Goal: Task Accomplishment & Management: Use online tool/utility

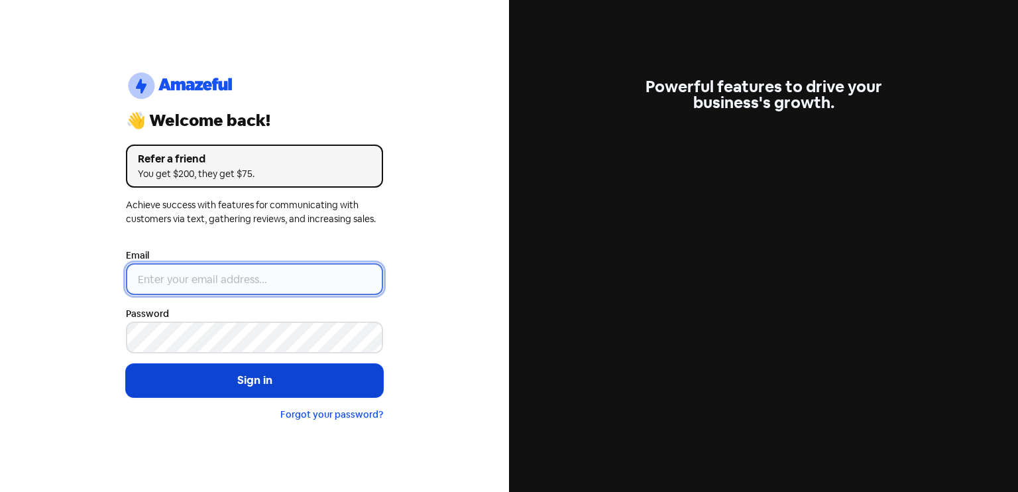
type input "[EMAIL_ADDRESS][DOMAIN_NAME]"
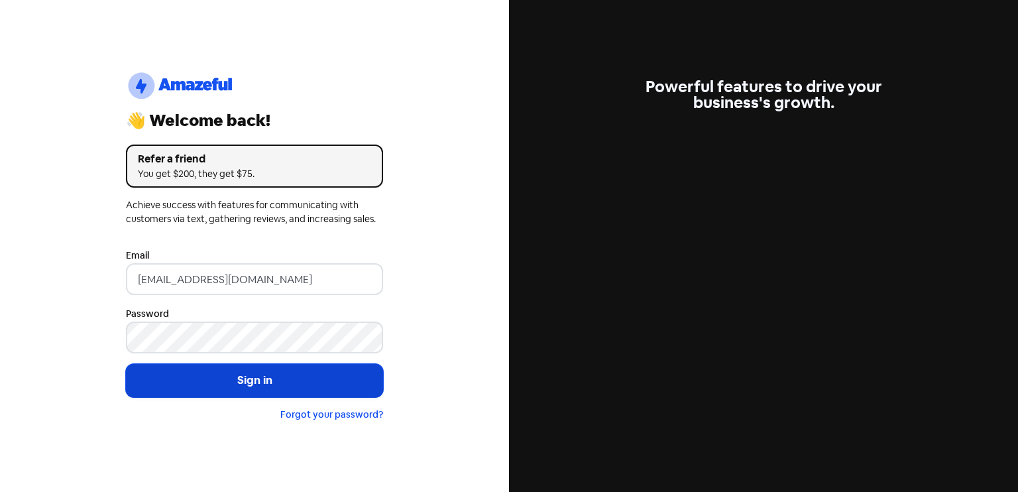
click at [252, 388] on button "Sign in" at bounding box center [254, 380] width 257 height 33
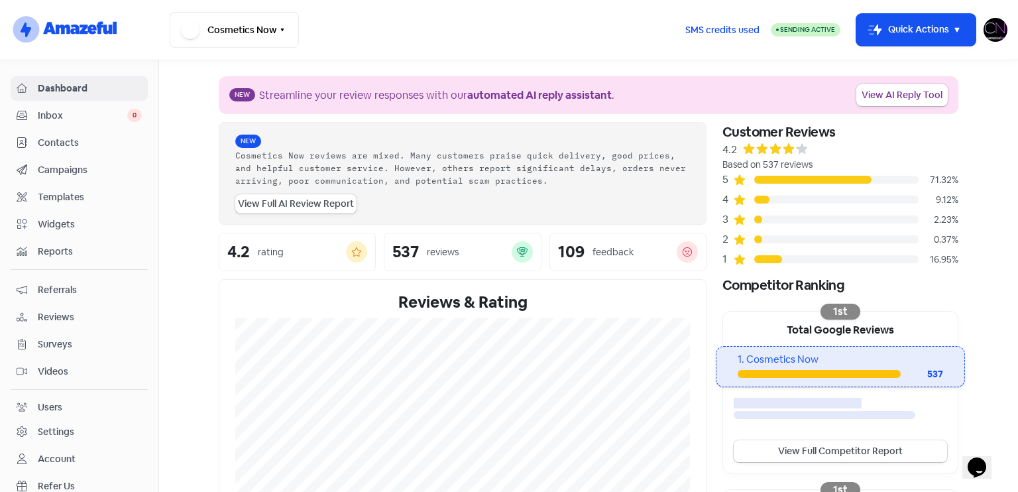
click at [58, 310] on span "Reviews" at bounding box center [90, 317] width 104 height 14
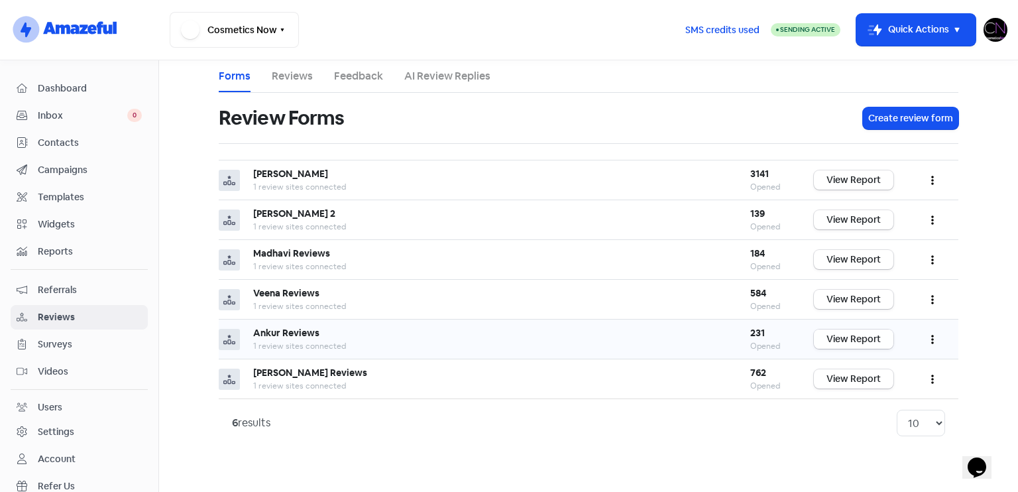
click at [844, 337] on link "View Report" at bounding box center [854, 338] width 80 height 19
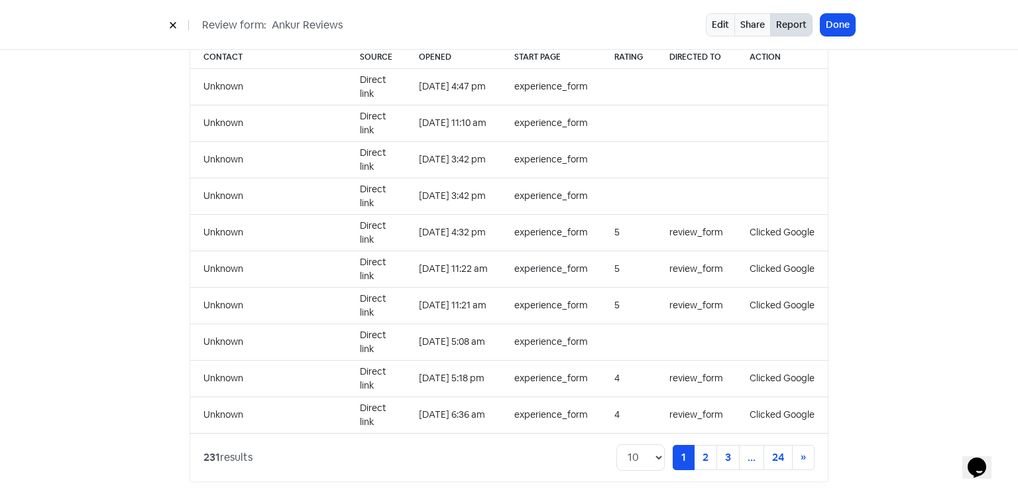
scroll to position [975, 0]
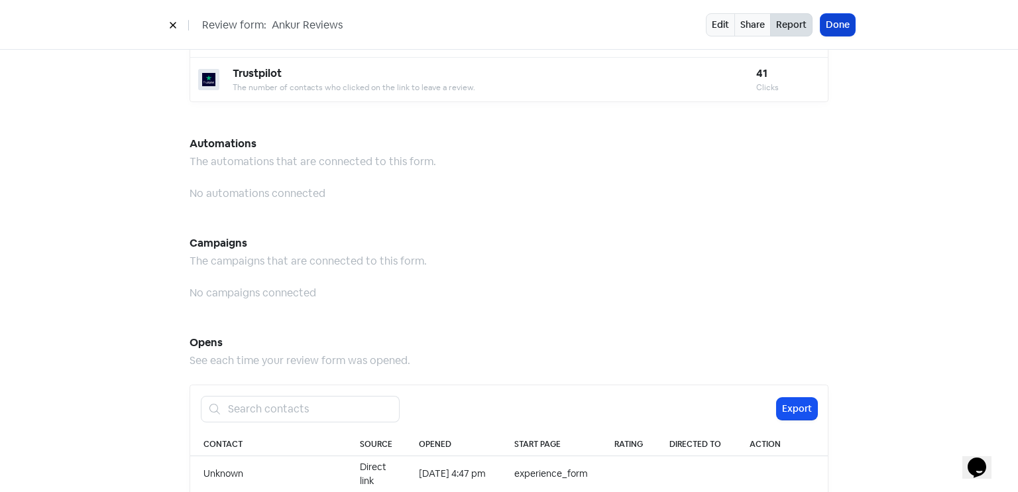
click at [843, 26] on button "Done" at bounding box center [837, 25] width 34 height 22
